Goal: Task Accomplishment & Management: Use online tool/utility

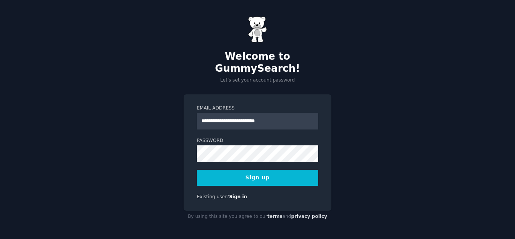
click at [246, 172] on button "Sign up" at bounding box center [257, 178] width 121 height 16
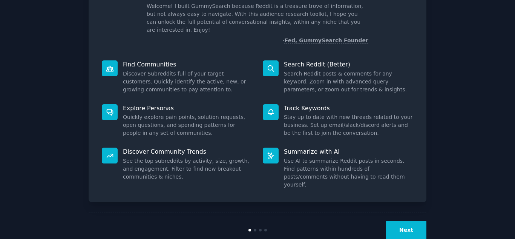
scroll to position [57, 0]
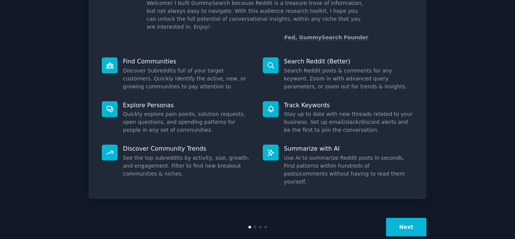
click at [398, 218] on button "Next" at bounding box center [406, 227] width 40 height 18
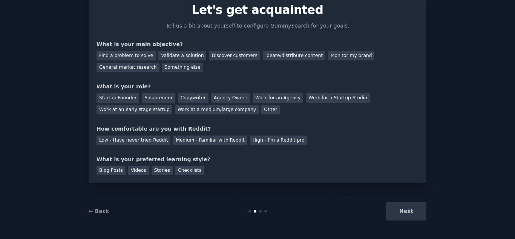
scroll to position [31, 0]
click at [224, 56] on div "Discover customers" at bounding box center [234, 55] width 51 height 9
click at [261, 110] on div "Other" at bounding box center [270, 109] width 18 height 9
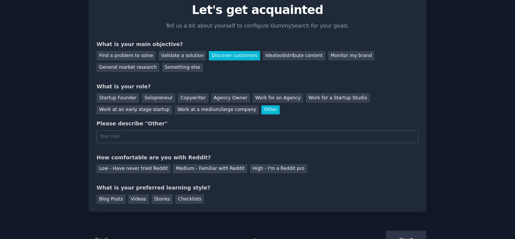
scroll to position [57, 0]
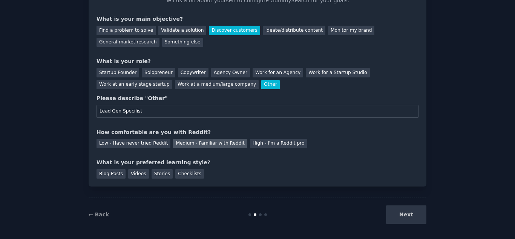
type input "Lead Gen Specilist"
click at [178, 145] on div "Medium - Familiar with Reddit" at bounding box center [210, 143] width 74 height 9
click at [134, 176] on div "Videos" at bounding box center [138, 173] width 21 height 9
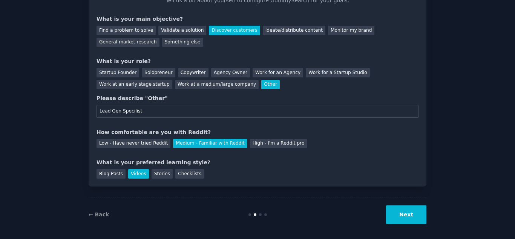
click at [397, 217] on button "Next" at bounding box center [406, 214] width 40 height 18
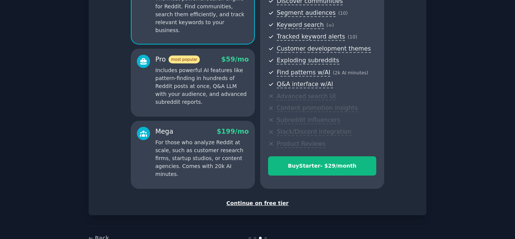
scroll to position [112, 0]
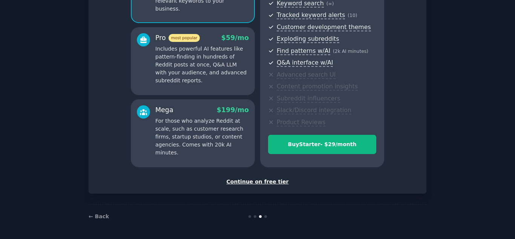
click at [266, 183] on div "Continue on free tier" at bounding box center [258, 182] width 322 height 8
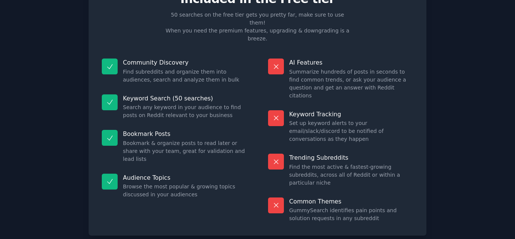
scroll to position [55, 0]
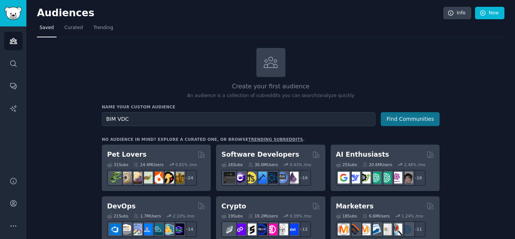
type input "BIM VDC"
click at [395, 118] on button "Find Communities" at bounding box center [410, 119] width 59 height 14
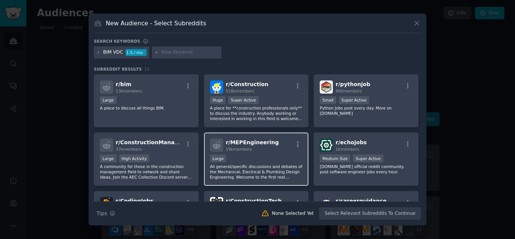
click at [259, 149] on div "19k members" at bounding box center [252, 148] width 53 height 5
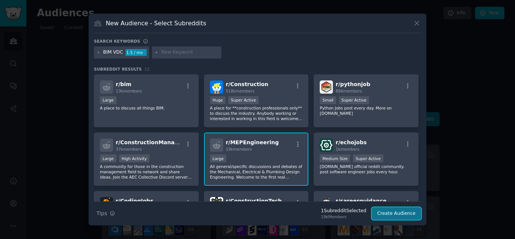
click at [393, 214] on button "Create Audience" at bounding box center [397, 213] width 50 height 13
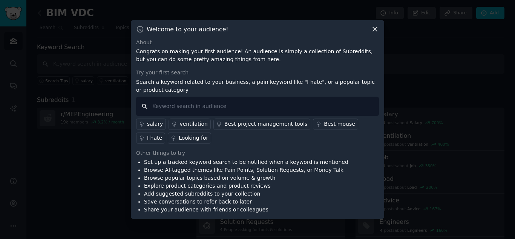
click at [168, 105] on input "text" at bounding box center [257, 106] width 243 height 19
drag, startPoint x: 184, startPoint y: 106, endPoint x: 163, endPoint y: 108, distance: 20.9
click at [163, 108] on input "BIM VDC" at bounding box center [257, 106] width 243 height 19
type input "BIM VDC"
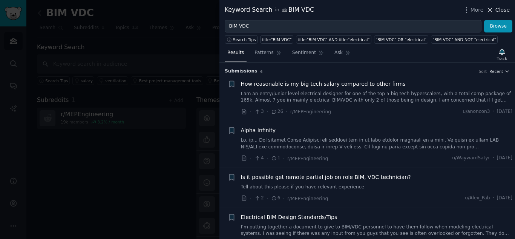
click at [493, 8] on icon at bounding box center [490, 10] width 8 height 8
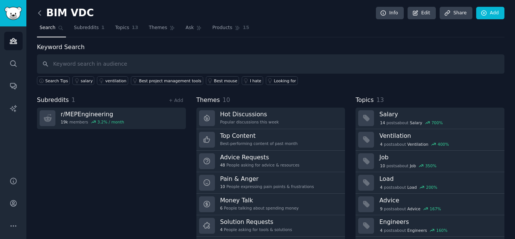
click at [39, 11] on icon at bounding box center [40, 13] width 8 height 8
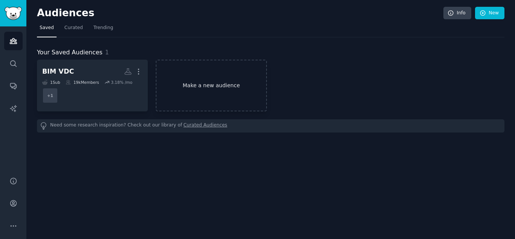
click at [197, 85] on link "Make a new audience" at bounding box center [211, 86] width 111 height 52
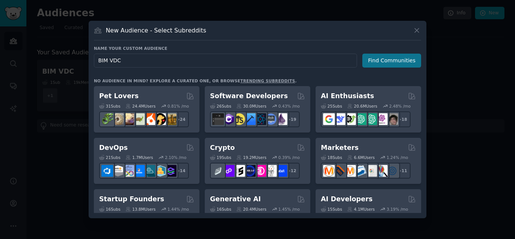
type input "BIM VDC"
click at [399, 58] on button "Find Communities" at bounding box center [392, 61] width 59 height 14
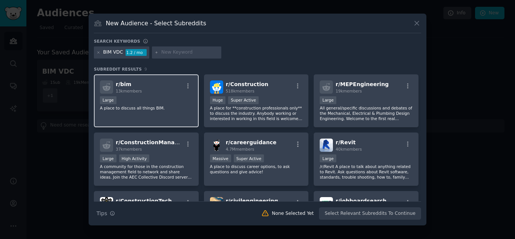
click at [167, 107] on p "A place to discuss all things BIM." at bounding box center [146, 107] width 93 height 5
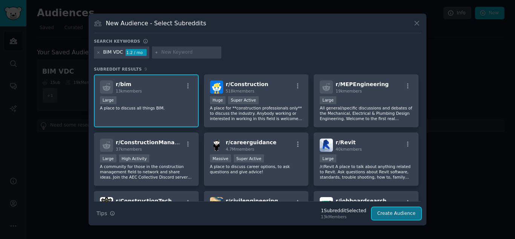
click at [395, 210] on button "Create Audience" at bounding box center [397, 213] width 50 height 13
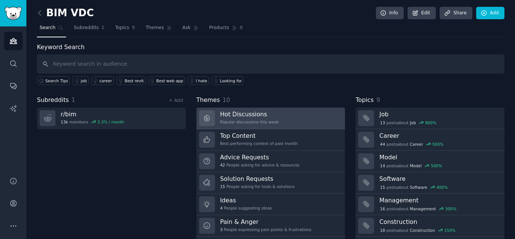
click at [284, 121] on link "Hot Discussions Popular discussions this week" at bounding box center [271, 119] width 149 height 22
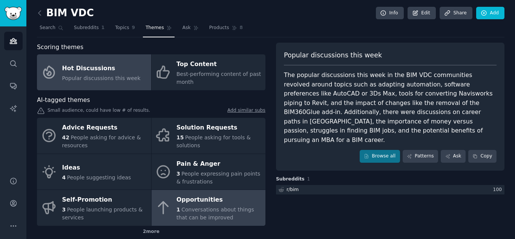
click at [200, 209] on span "Conversations about things that can be improved" at bounding box center [216, 213] width 78 height 14
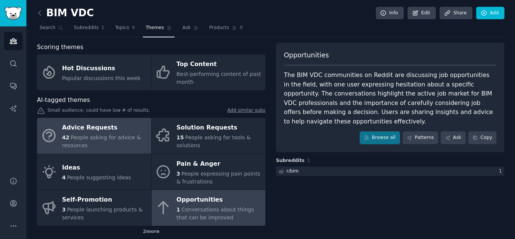
click at [108, 130] on div "Advice Requests" at bounding box center [104, 128] width 85 height 12
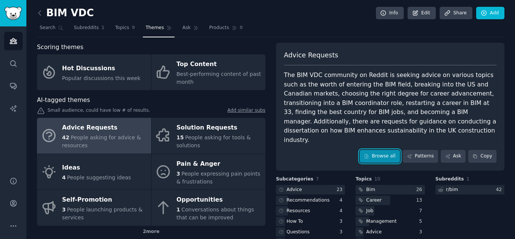
click at [387, 150] on link "Browse all" at bounding box center [380, 156] width 40 height 13
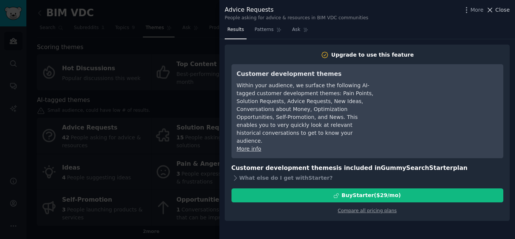
click at [503, 11] on span "Close" at bounding box center [503, 10] width 14 height 8
